Goal: Transaction & Acquisition: Obtain resource

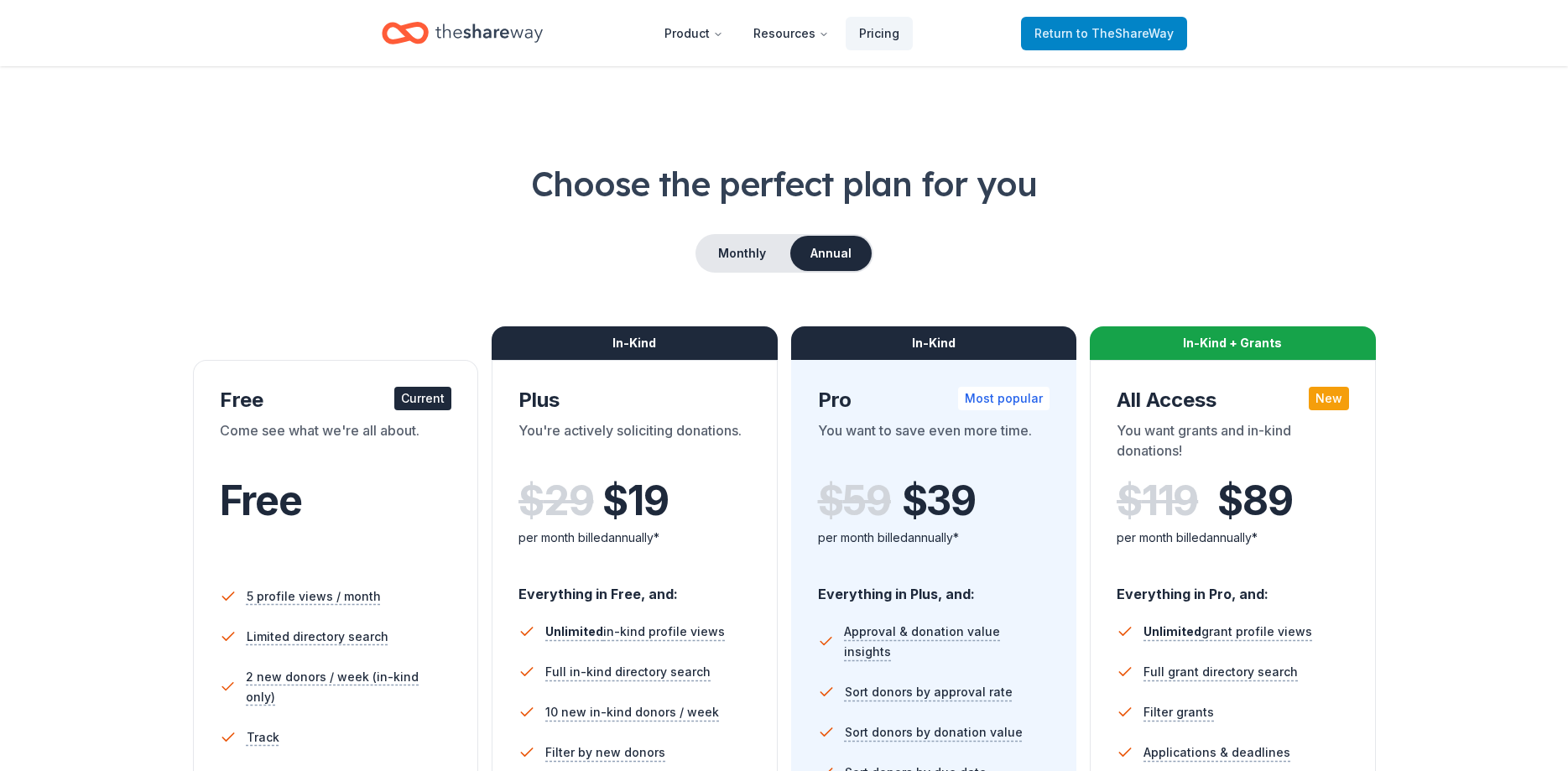
click at [1124, 32] on span "to TheShareWay" at bounding box center [1125, 32] width 98 height 14
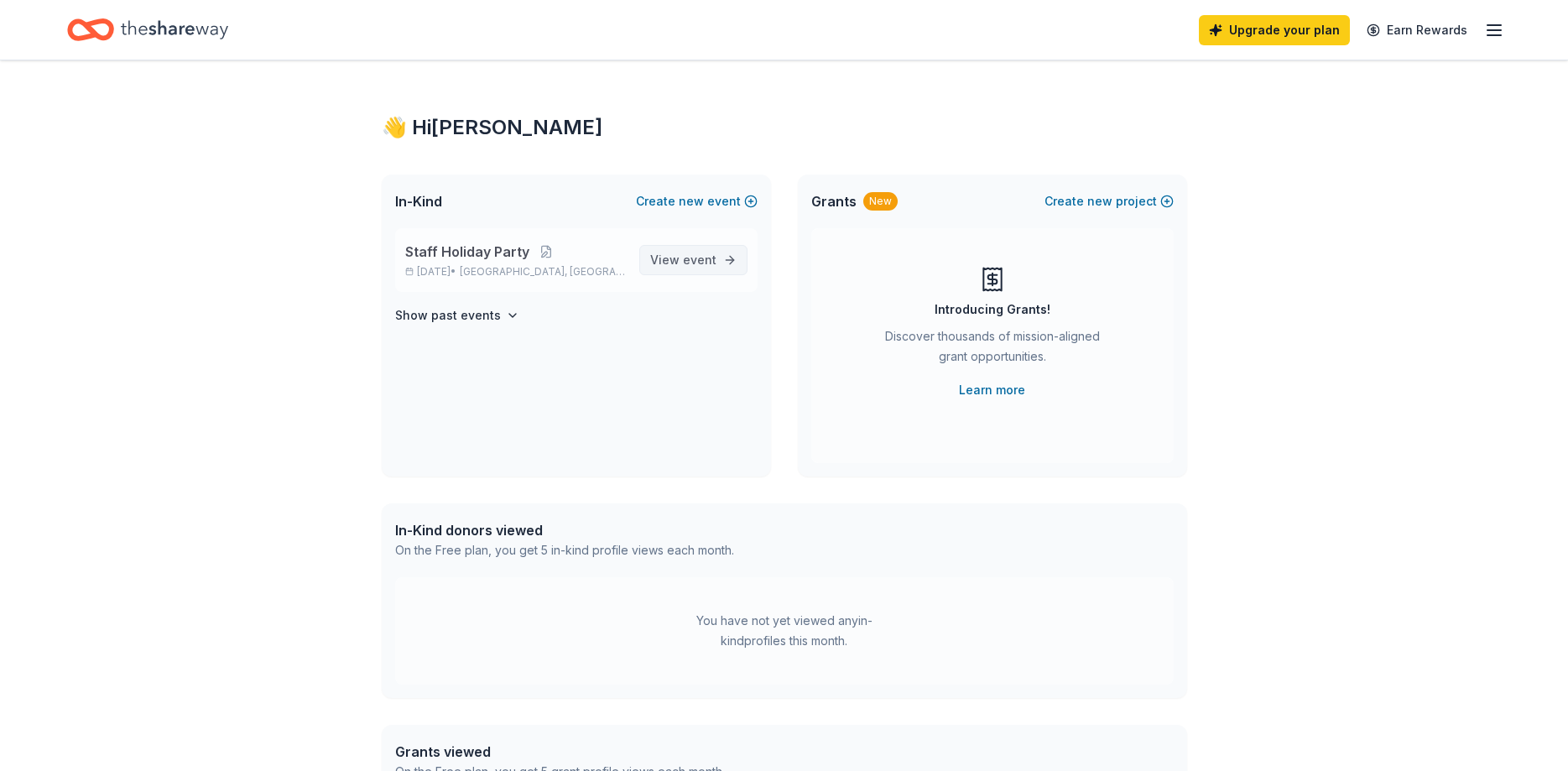
click at [683, 264] on span "View event" at bounding box center [683, 260] width 66 height 20
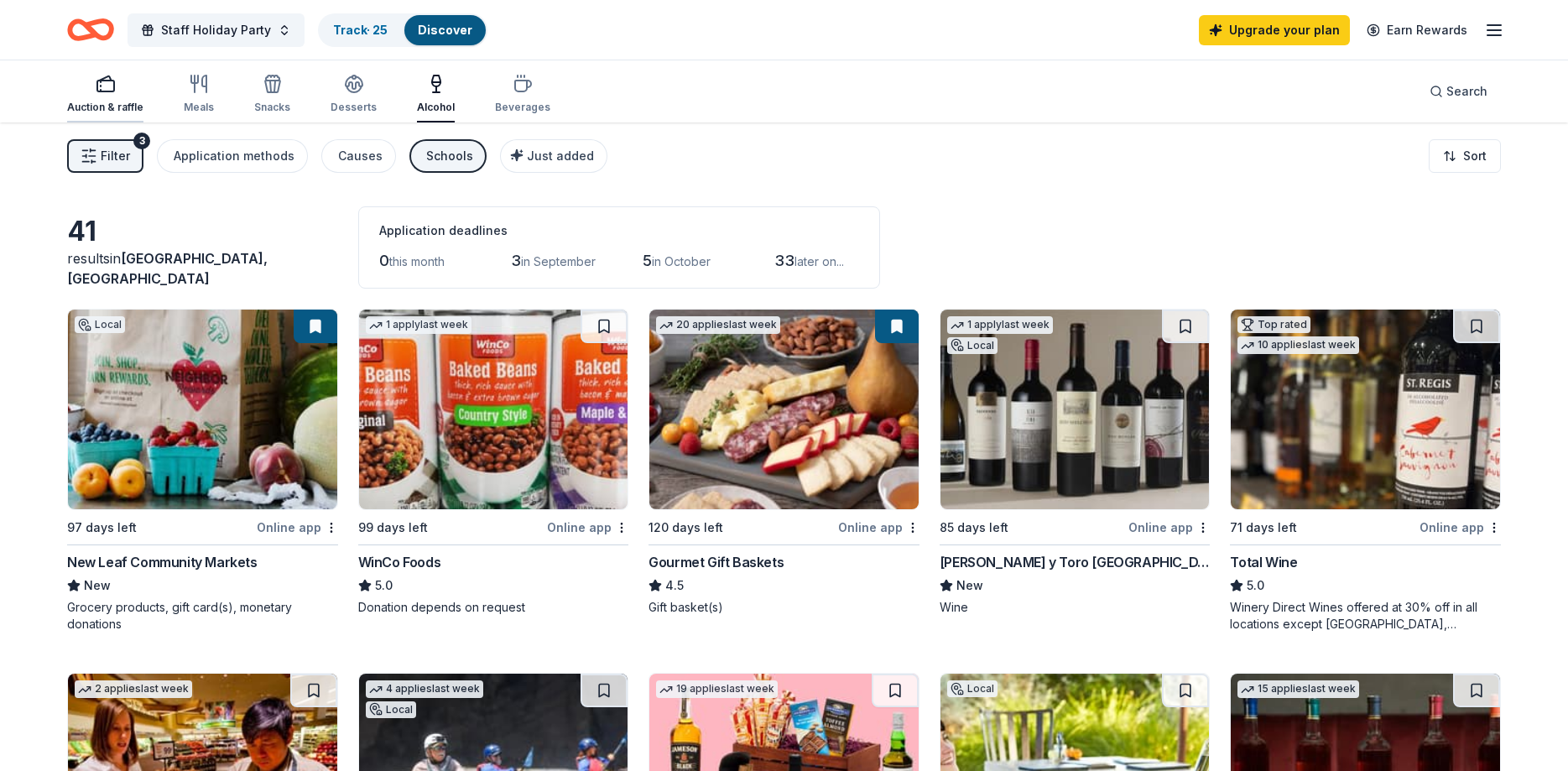
click at [80, 98] on div "Auction & raffle" at bounding box center [105, 94] width 77 height 40
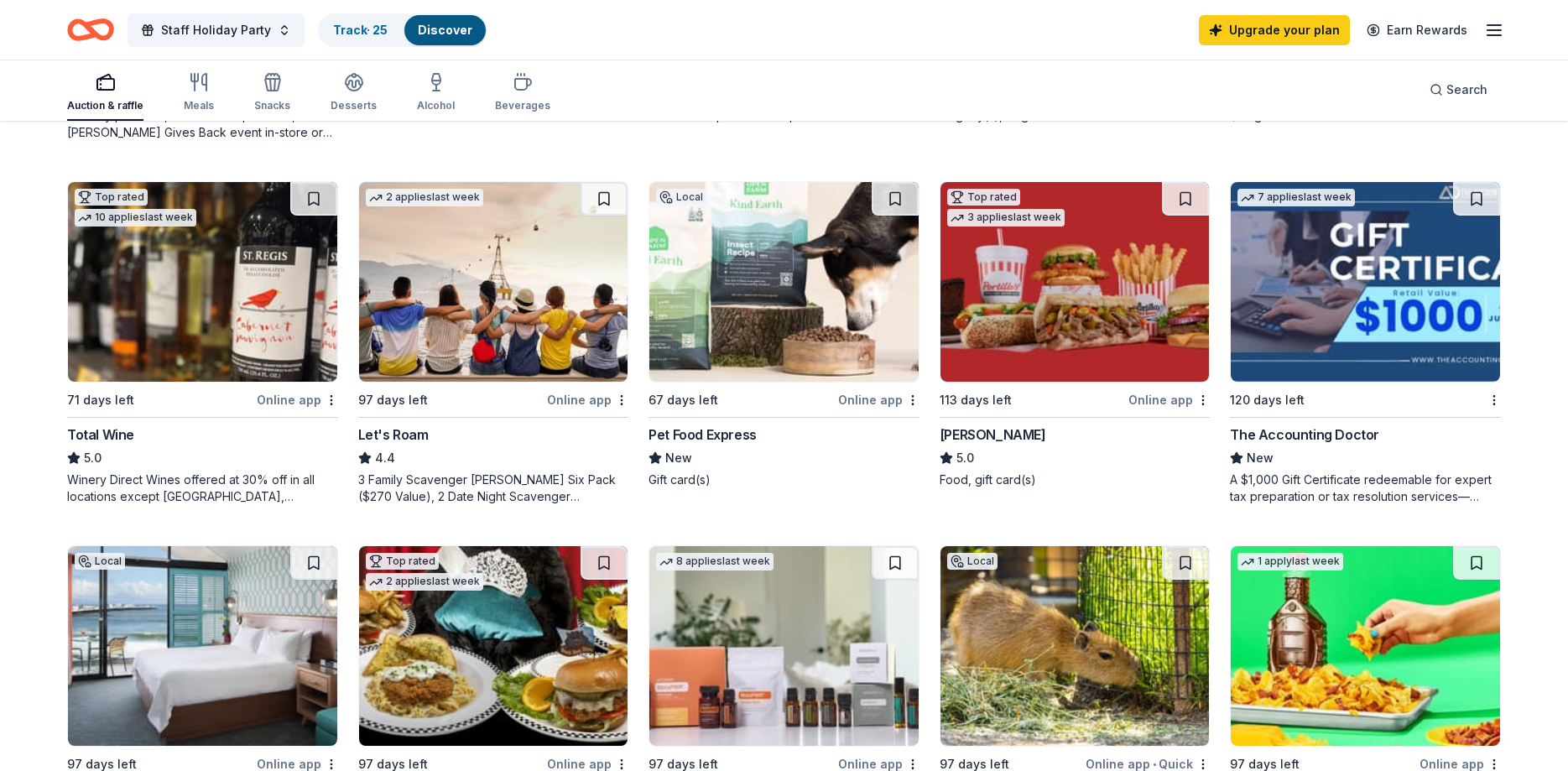
scroll to position [1112, 0]
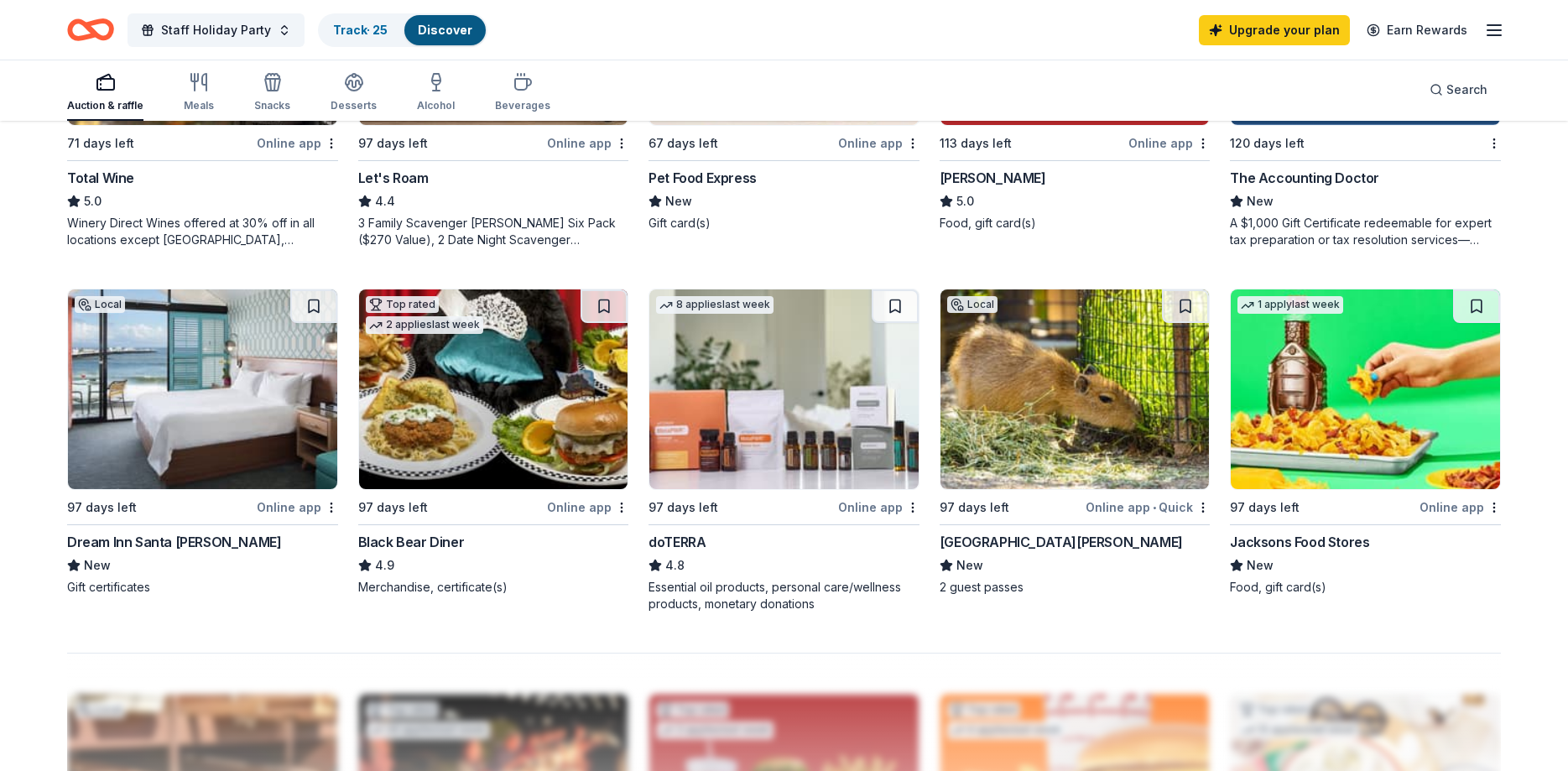
click at [145, 457] on img at bounding box center [202, 389] width 269 height 200
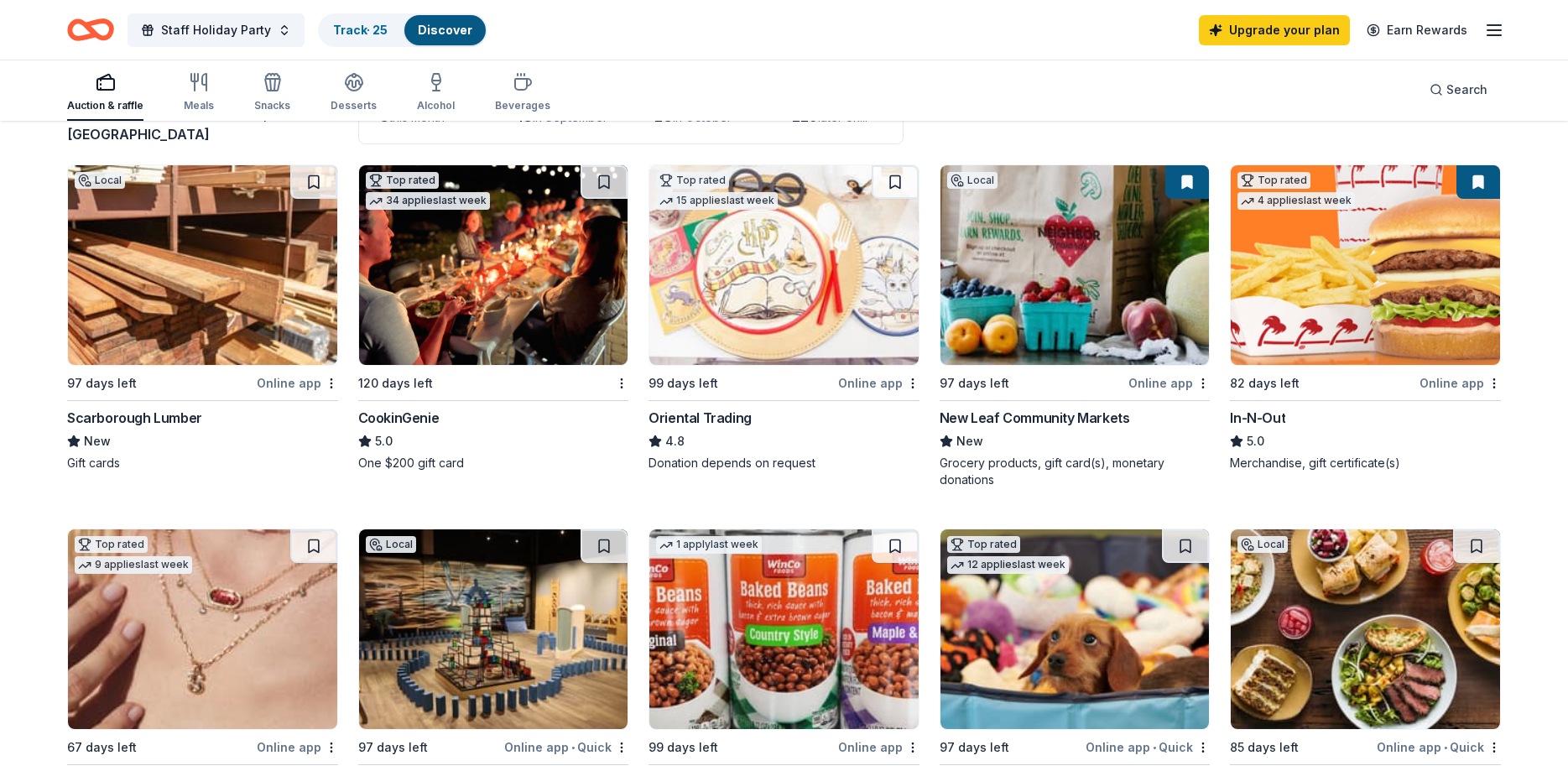
scroll to position [0, 0]
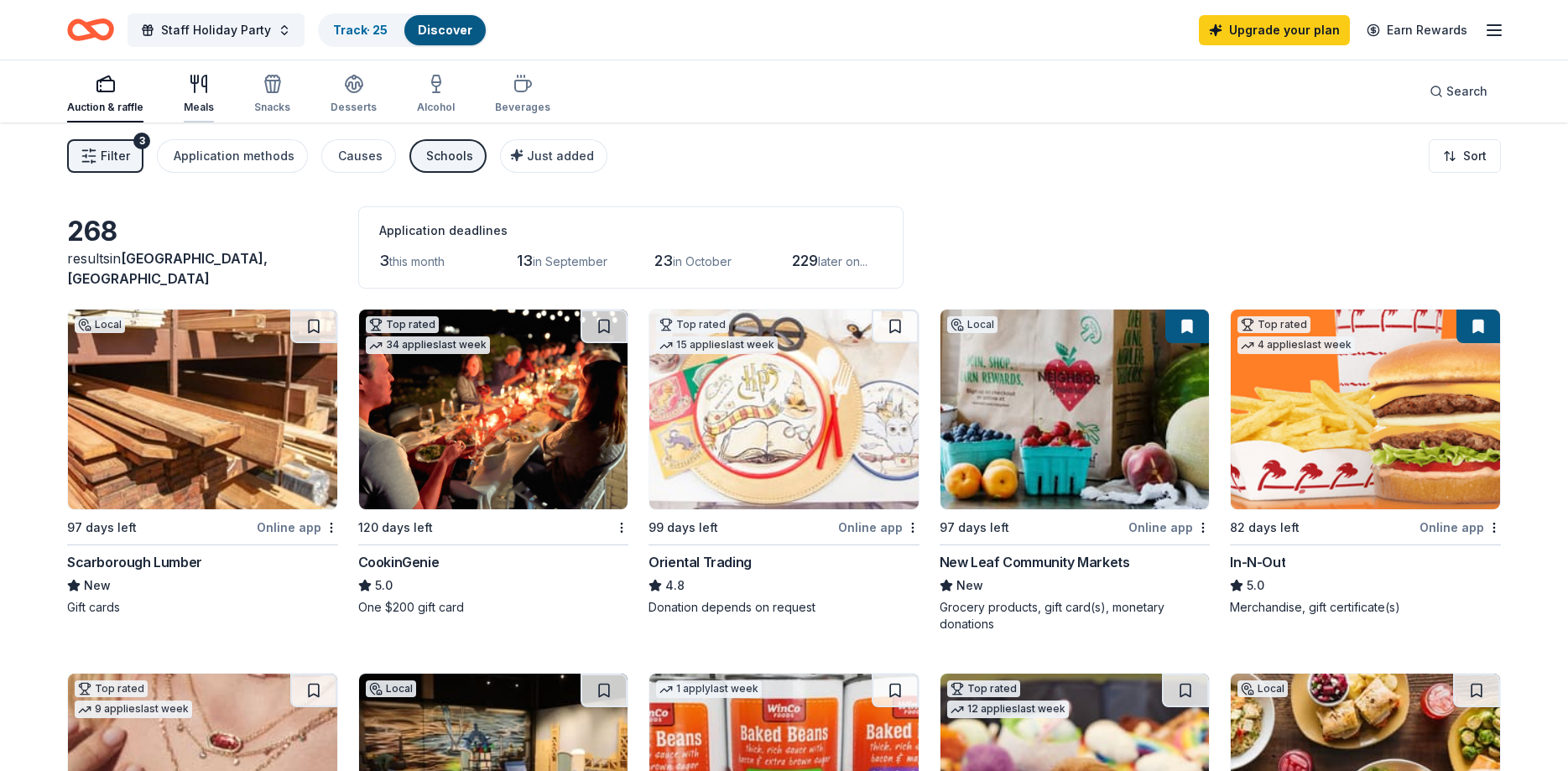
click at [191, 90] on icon "button" at bounding box center [199, 84] width 20 height 20
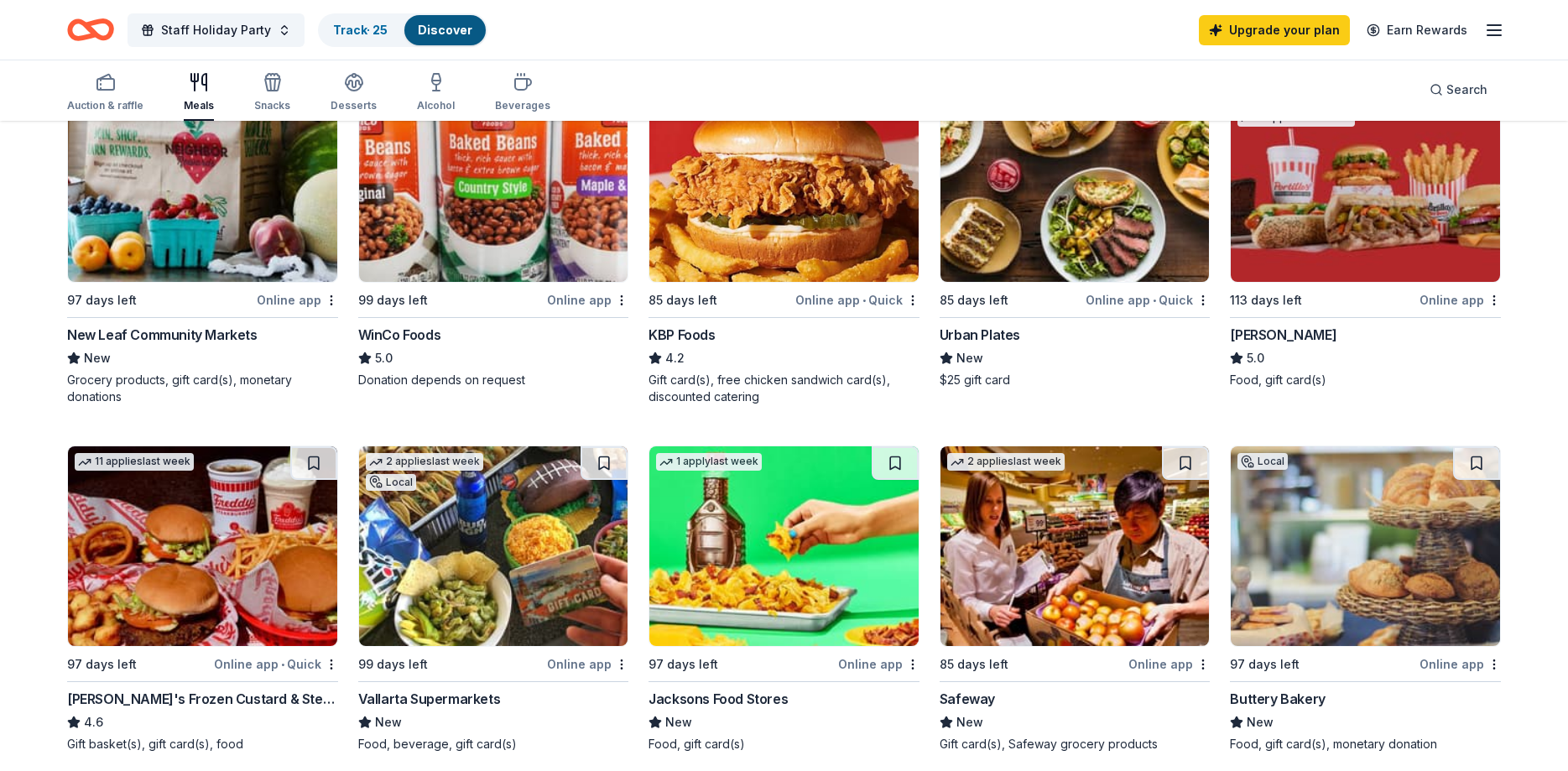
scroll to position [343, 0]
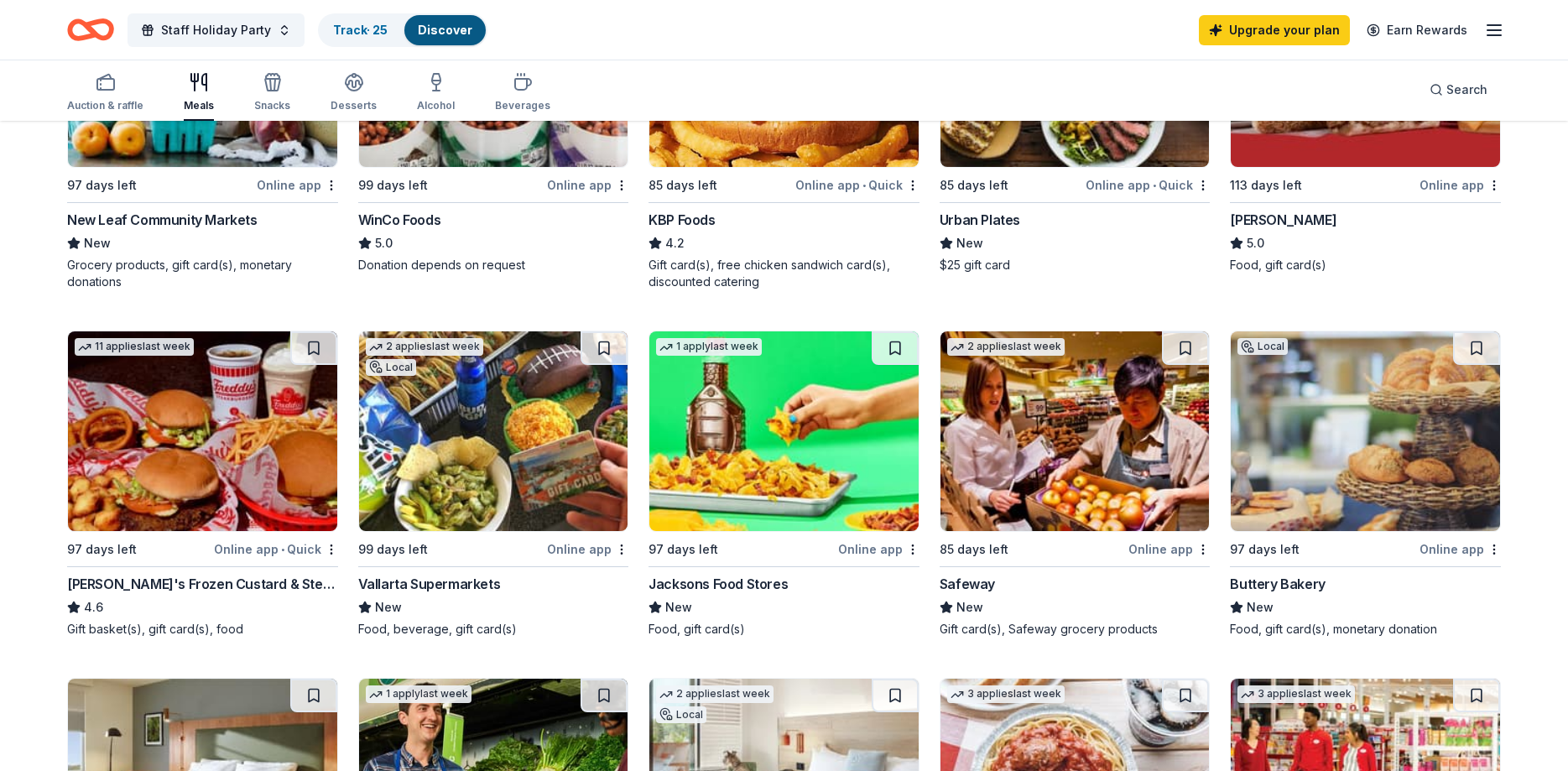
click at [1447, 483] on img at bounding box center [1365, 430] width 269 height 200
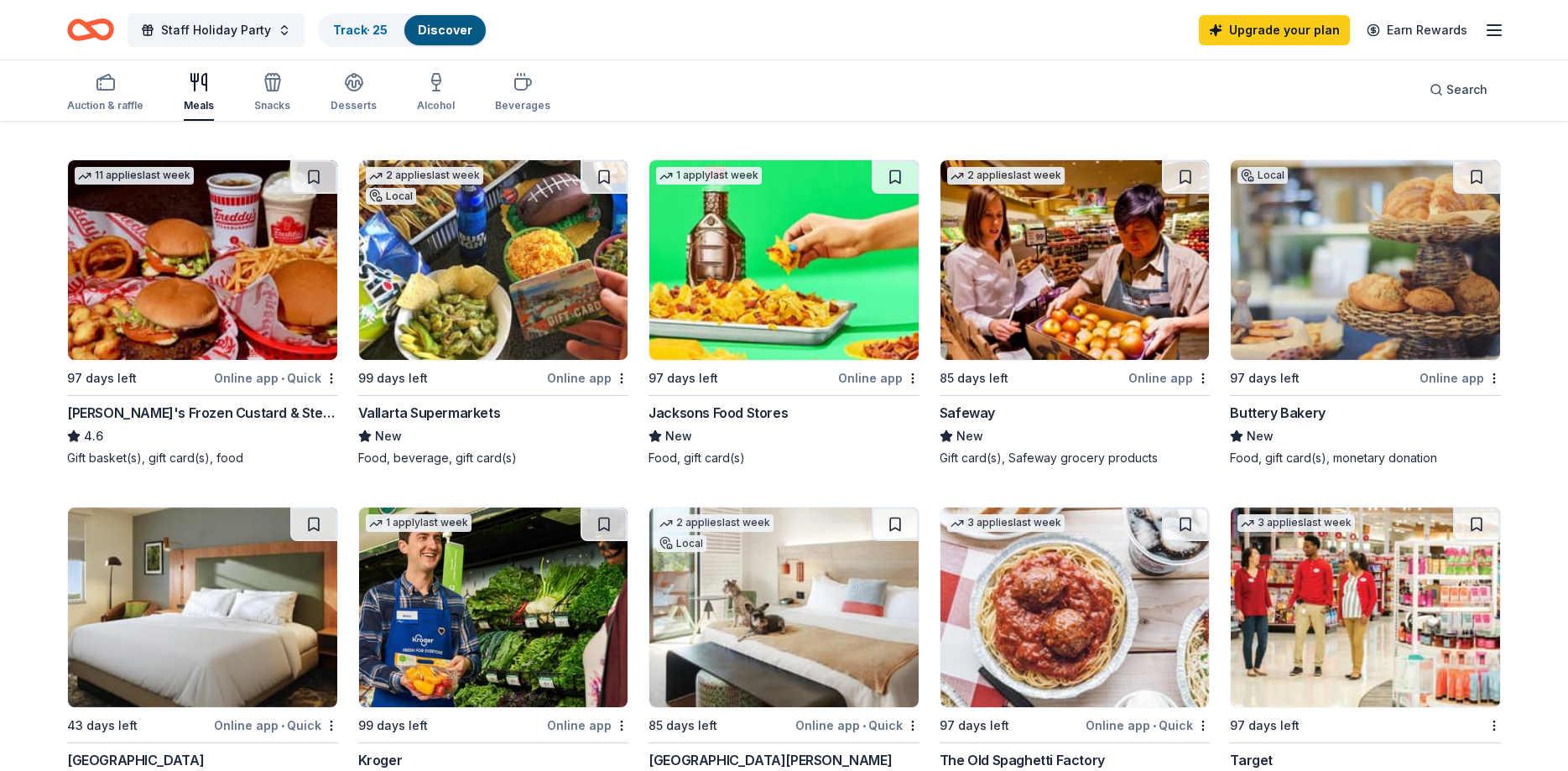
scroll to position [0, 0]
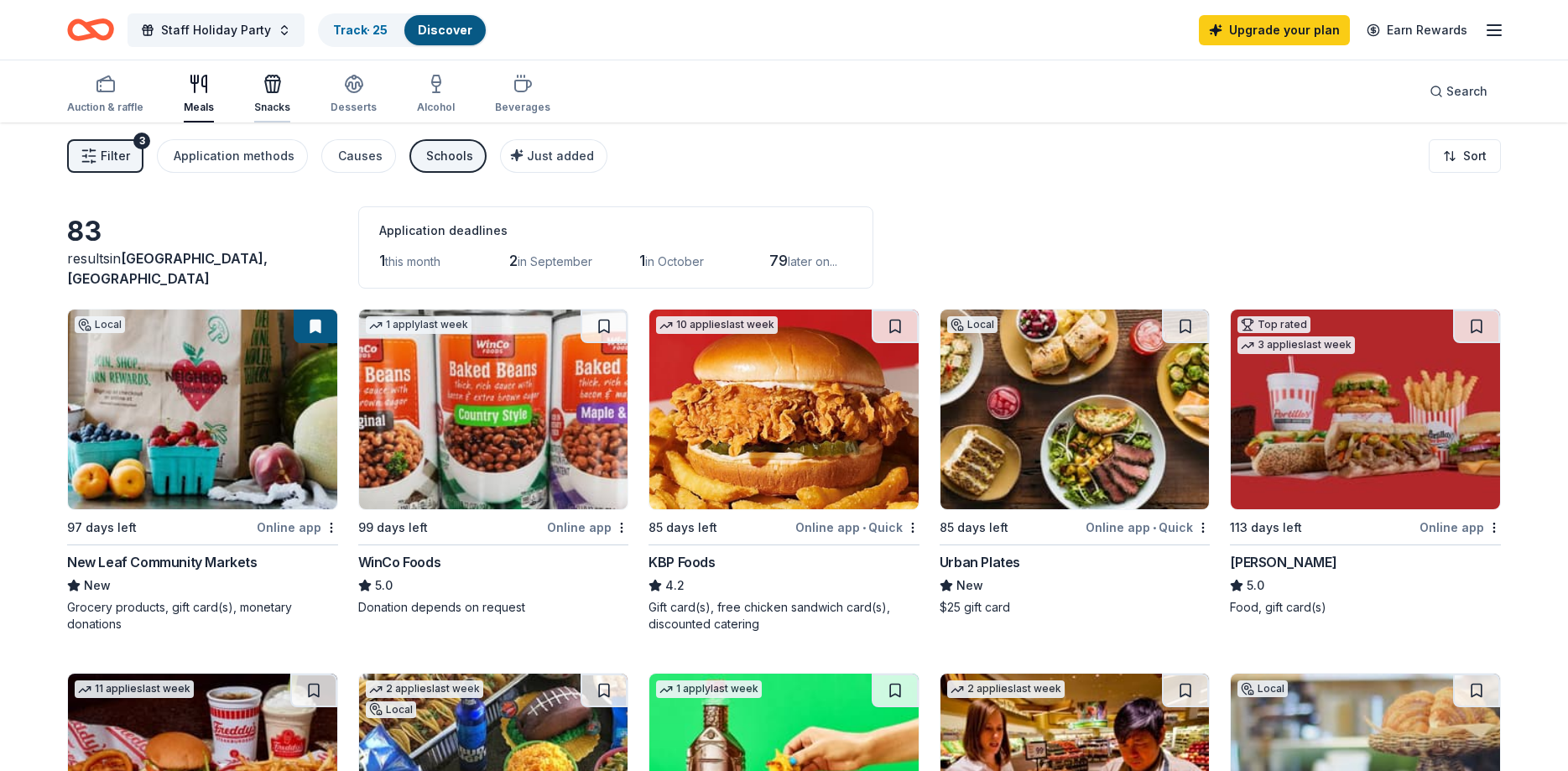
click at [277, 90] on icon "button" at bounding box center [273, 84] width 20 height 20
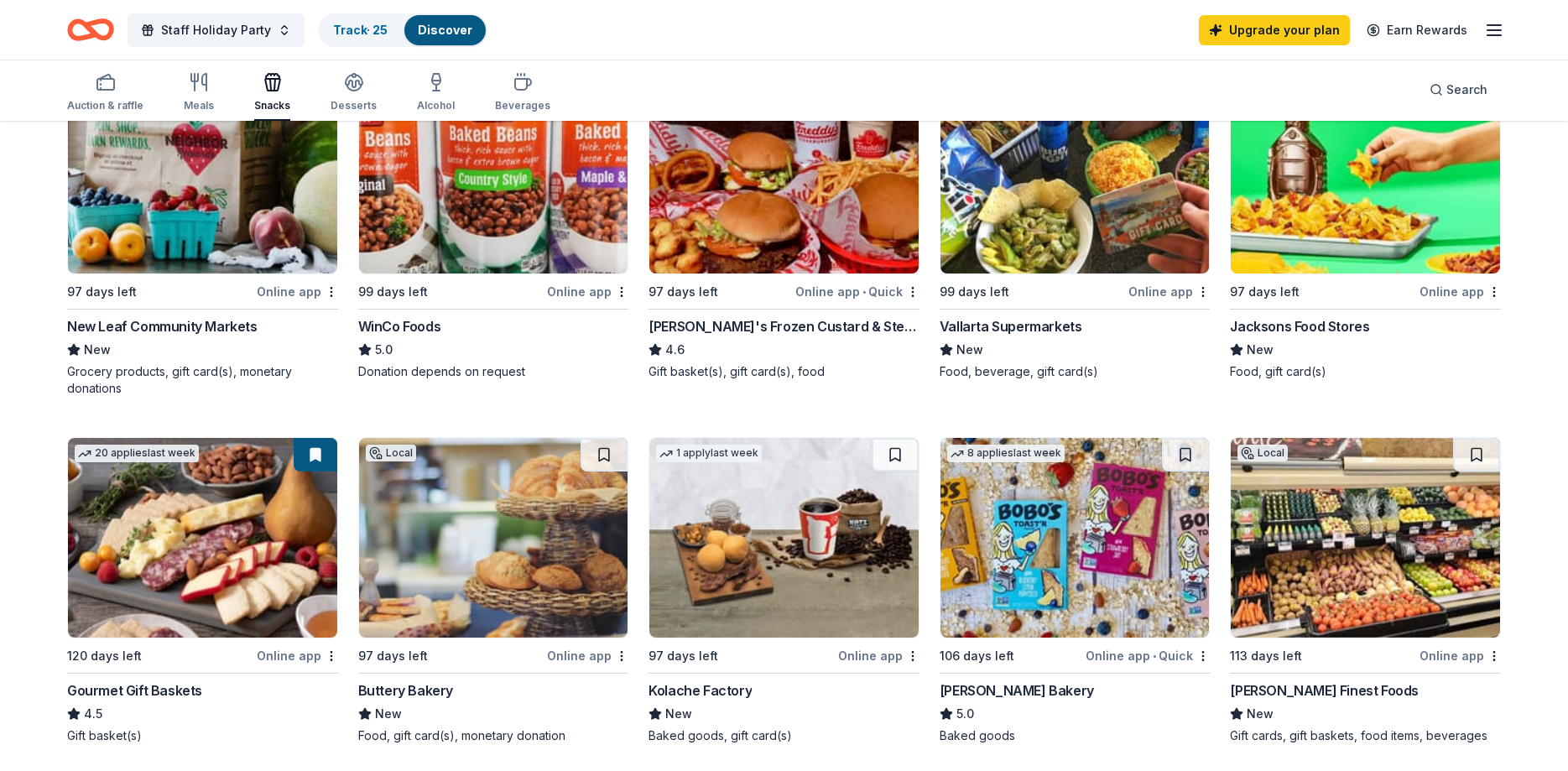
scroll to position [257, 0]
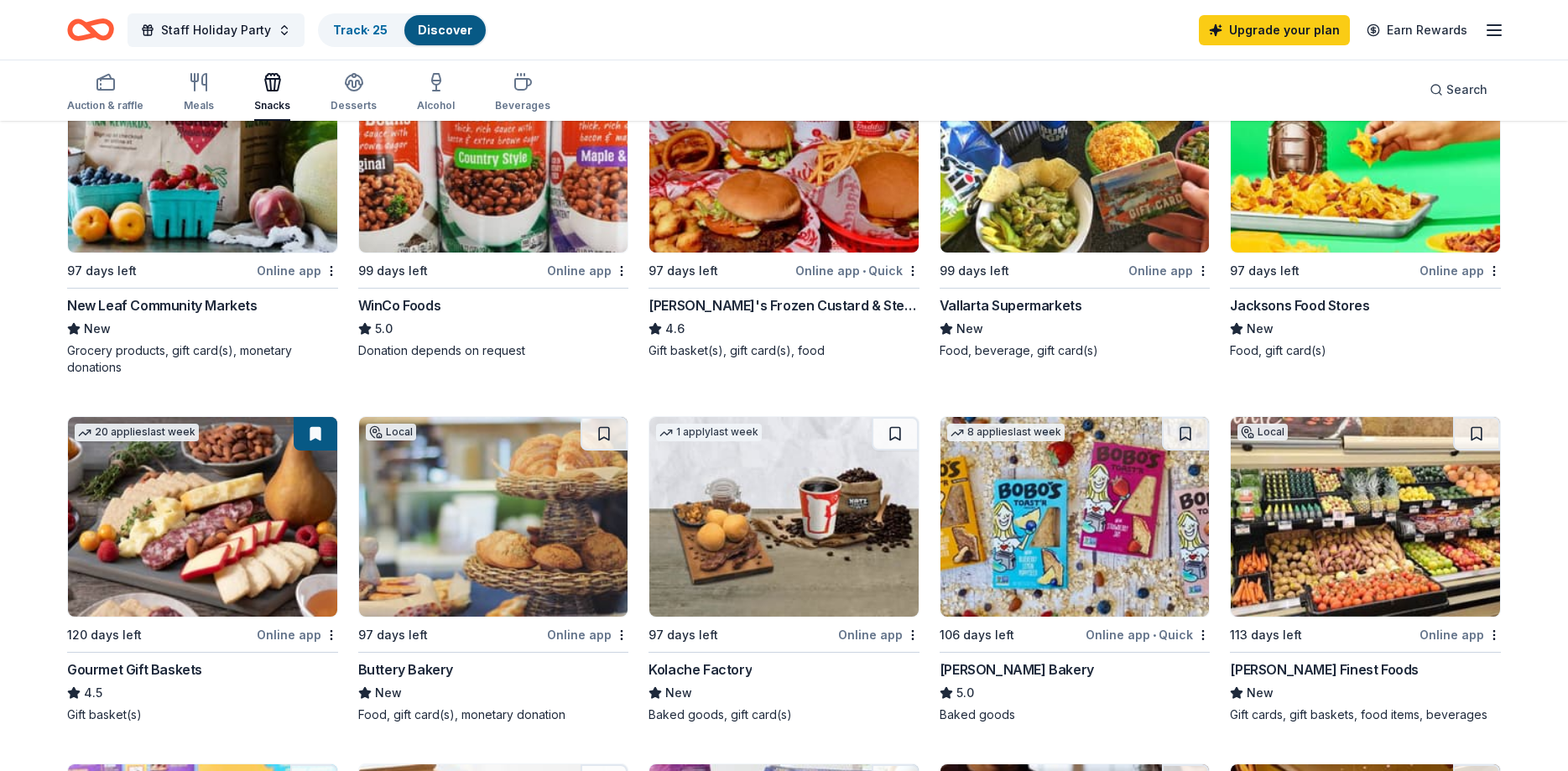
click at [187, 194] on img at bounding box center [202, 153] width 269 height 200
